Goal: Find specific page/section

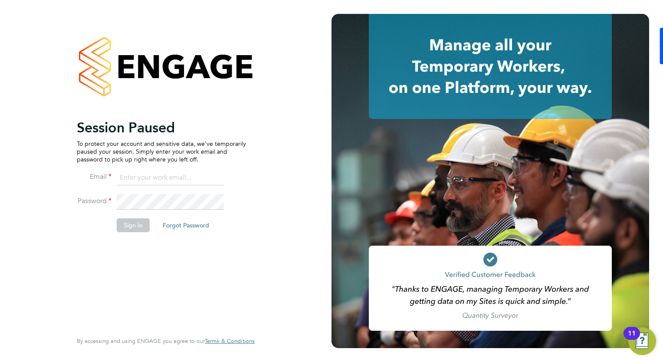
type input "[PERSON_NAME][EMAIL_ADDRESS][PERSON_NAME][DOMAIN_NAME]"
click at [139, 232] on li "Sign In Forgot Password" at bounding box center [161, 229] width 169 height 23
click at [134, 227] on button "Sign In" at bounding box center [133, 225] width 33 height 14
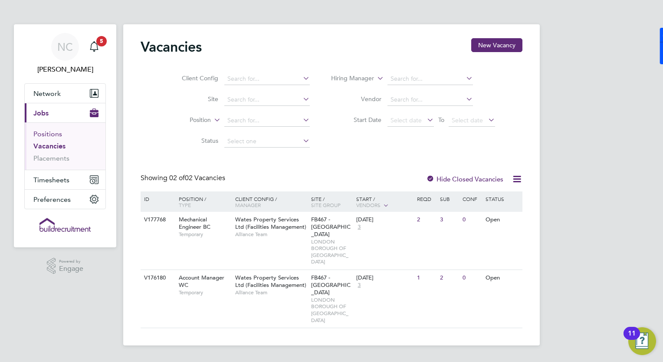
click at [57, 133] on link "Positions" at bounding box center [47, 134] width 29 height 8
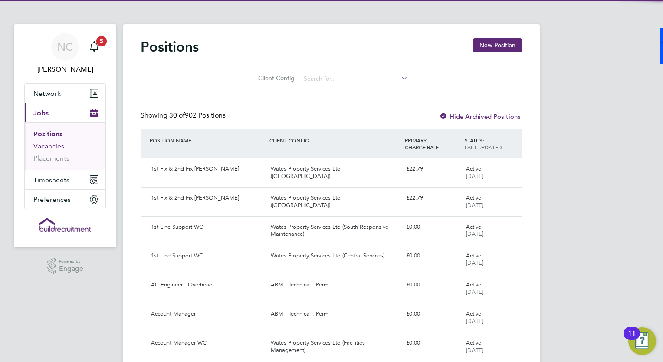
click at [49, 145] on link "Vacancies" at bounding box center [48, 146] width 31 height 8
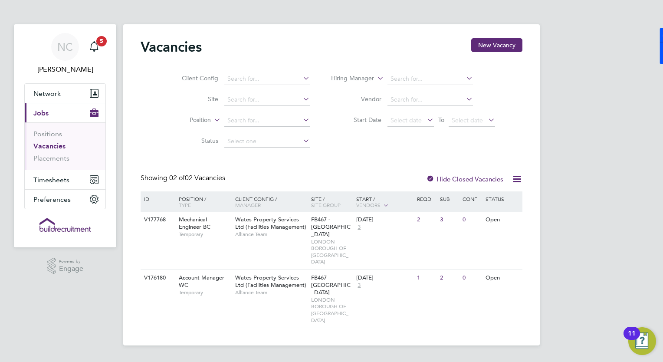
click at [584, 121] on div "NC Natalie Carr Notifications 5 Applications: Network Businesses Sites Workers …" at bounding box center [331, 179] width 663 height 359
click at [189, 222] on span "Mechanical Engineer BC" at bounding box center [195, 223] width 32 height 15
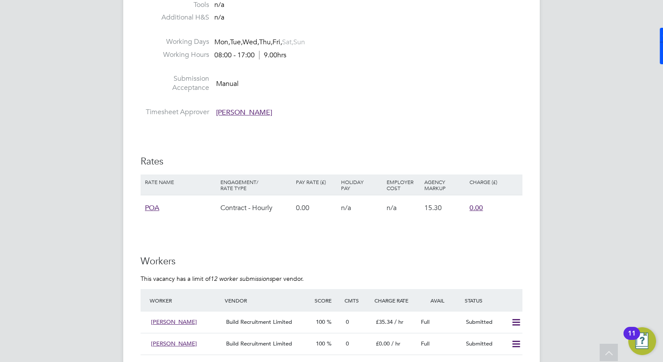
scroll to position [677, 0]
